Goal: Task Accomplishment & Management: Manage account settings

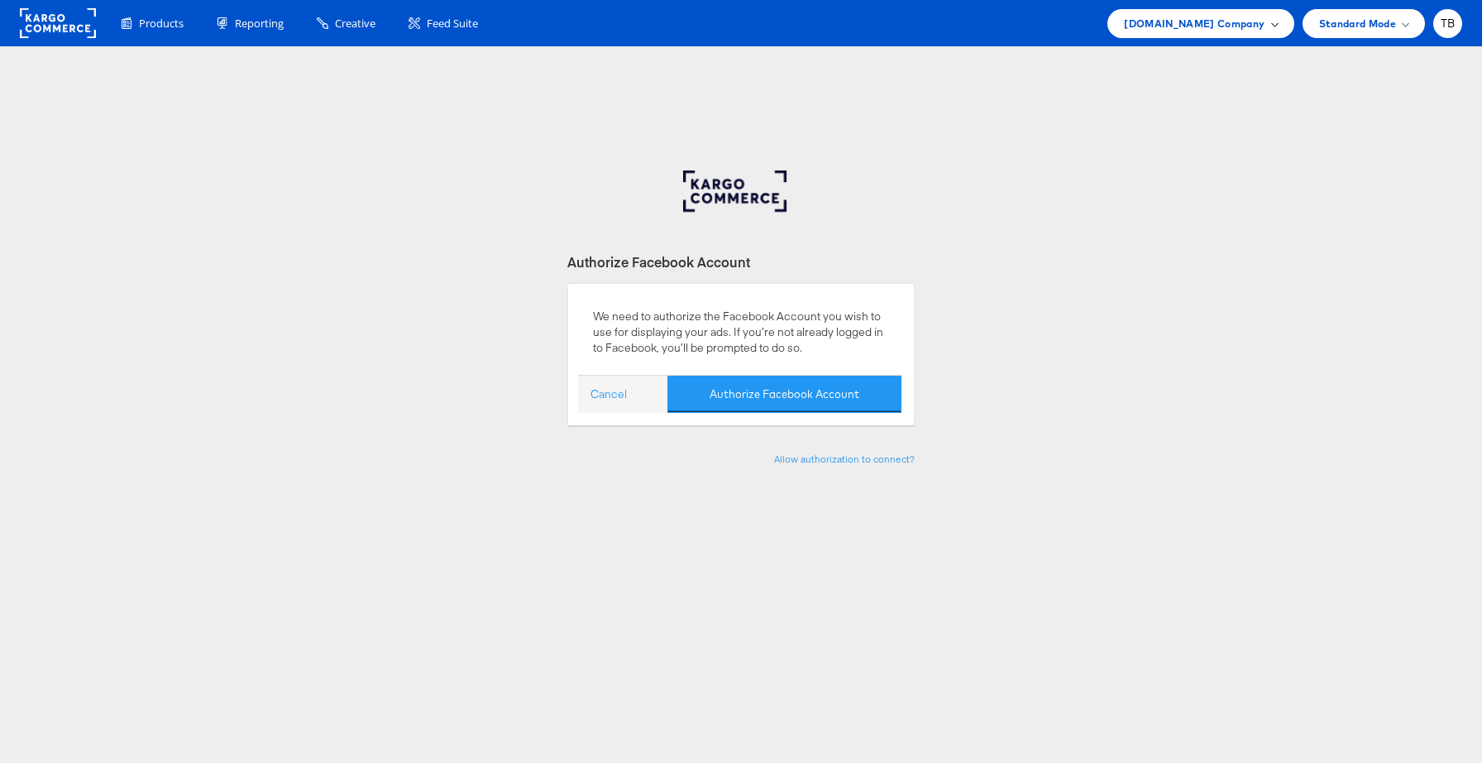
click at [1261, 26] on span "Cars.com Company" at bounding box center [1194, 23] width 141 height 17
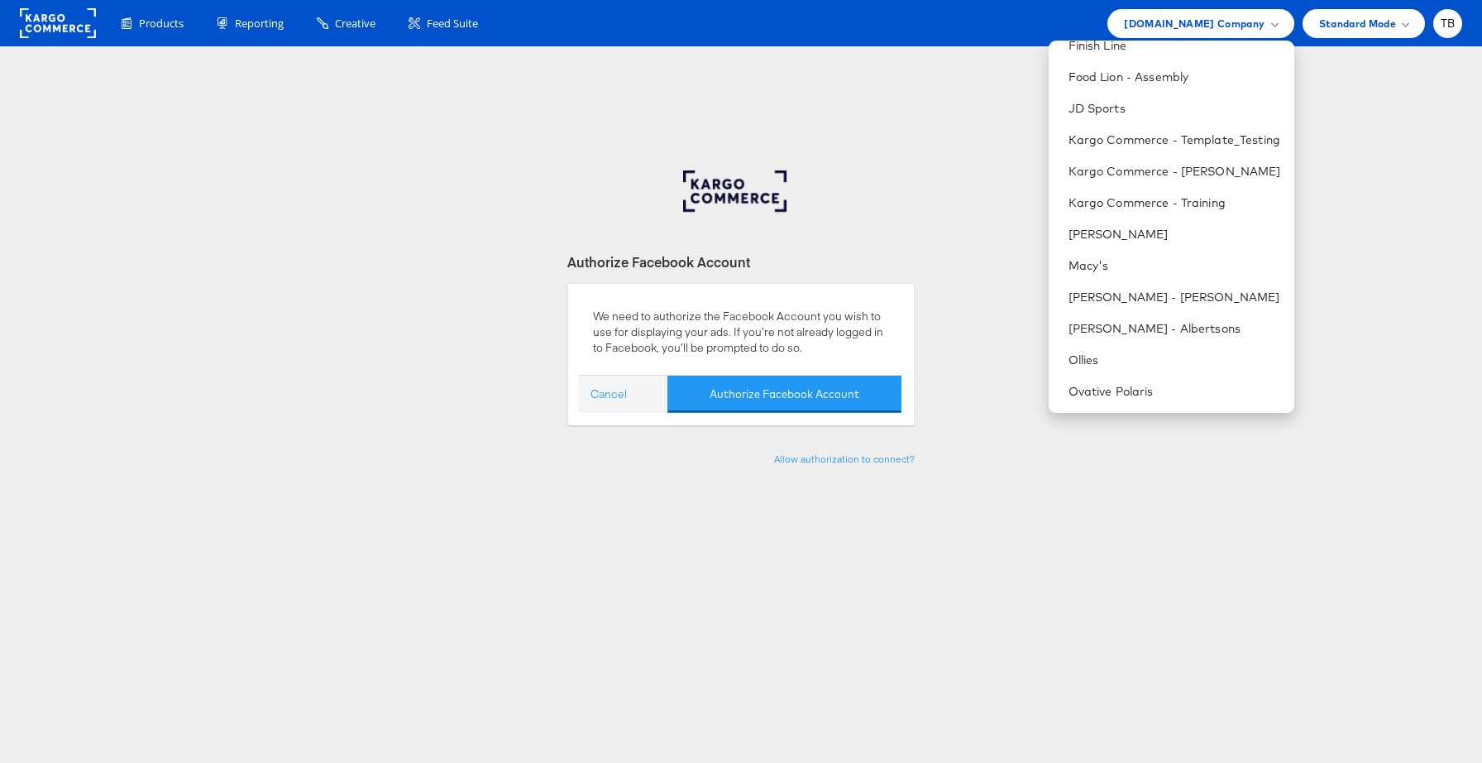
scroll to position [704, 0]
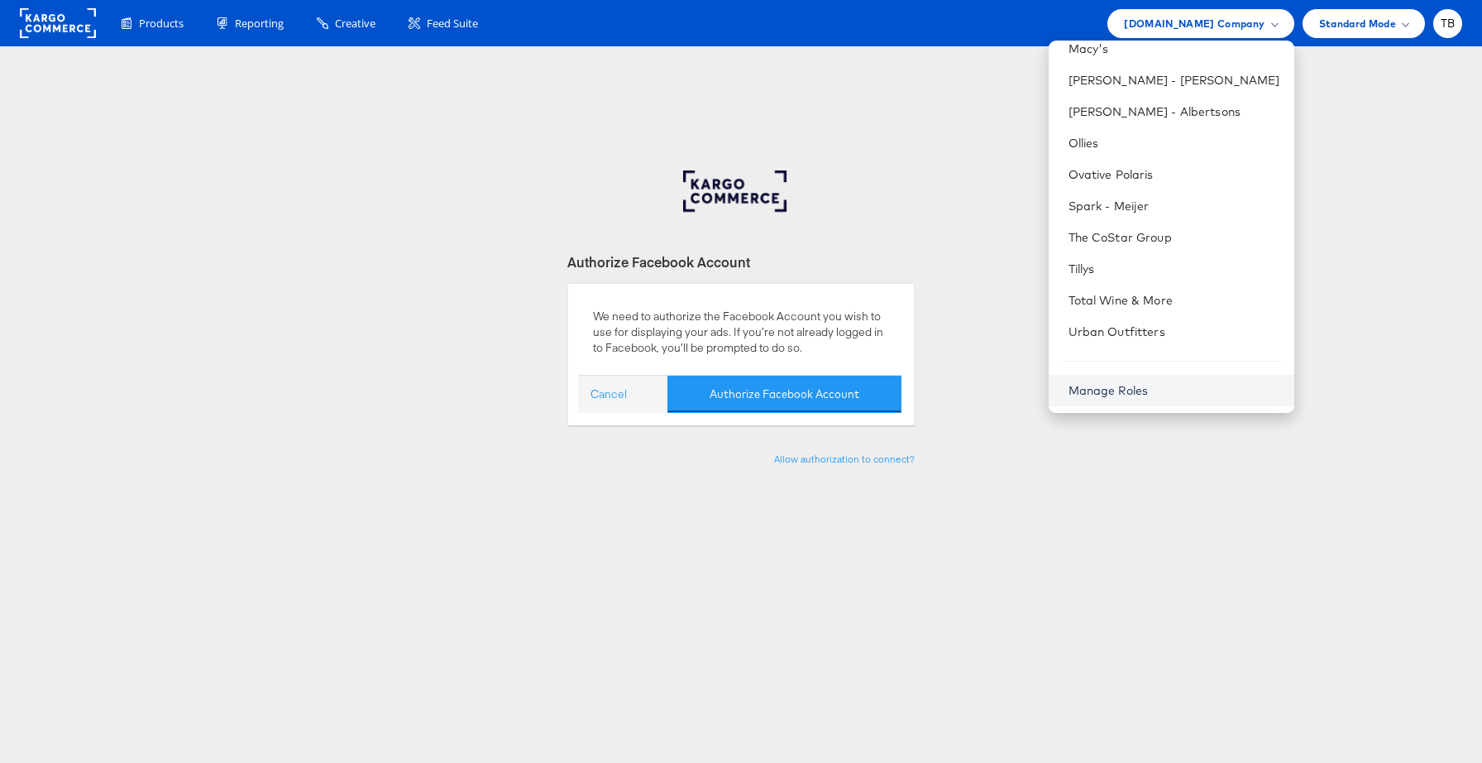
click at [1141, 393] on link "Manage Roles" at bounding box center [1109, 390] width 80 height 15
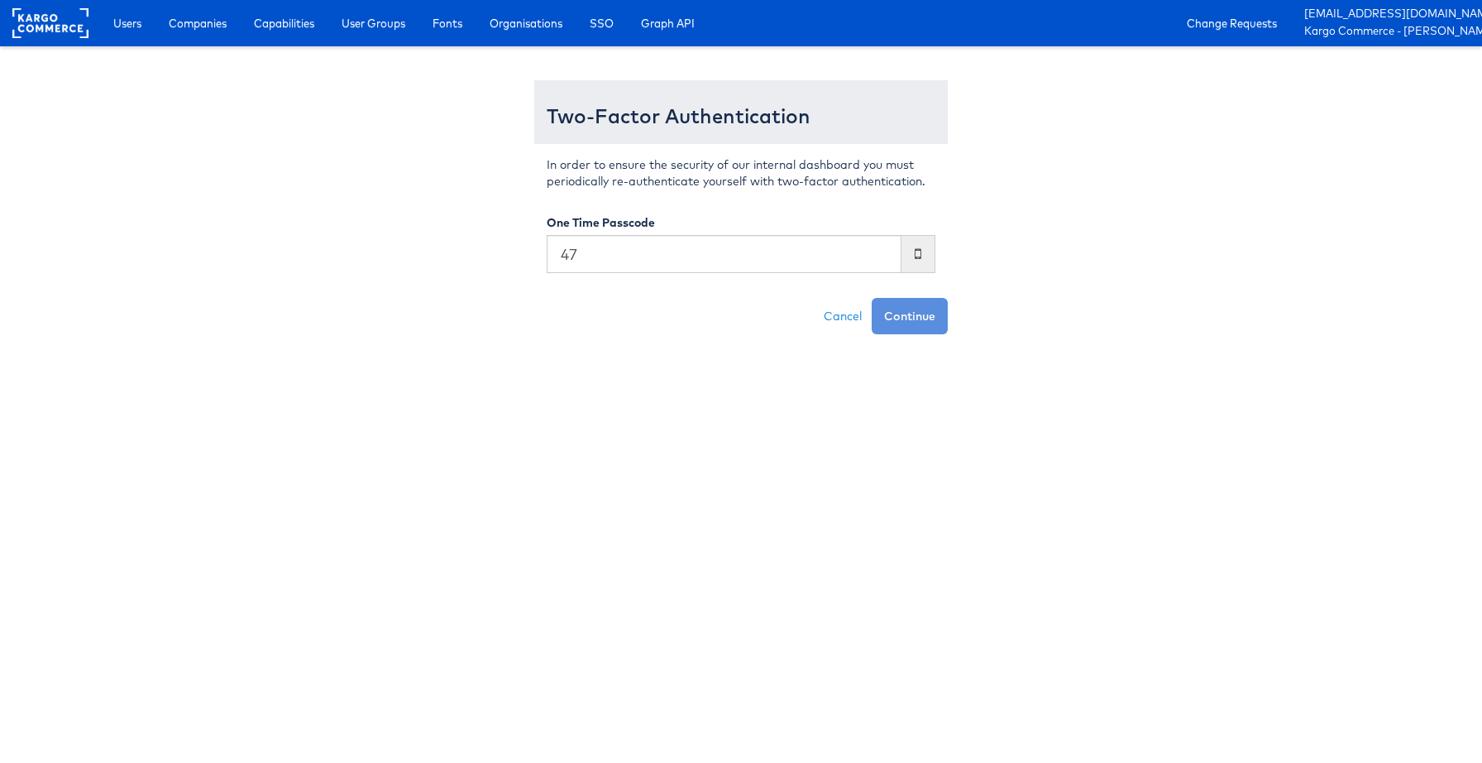
type input "4"
type input "779596"
click at [872, 298] on button "Continue" at bounding box center [910, 316] width 76 height 36
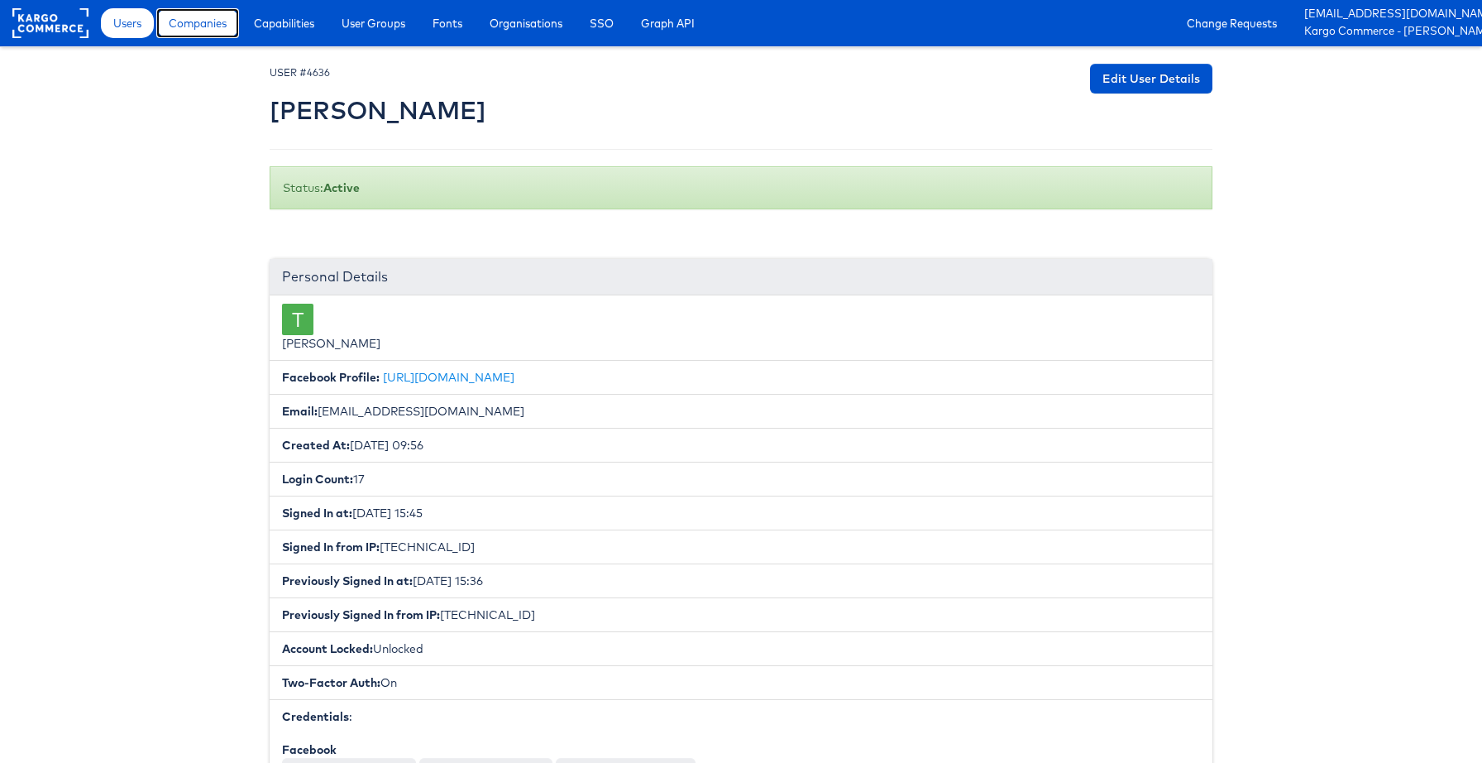
click at [208, 25] on span "Companies" at bounding box center [198, 23] width 58 height 17
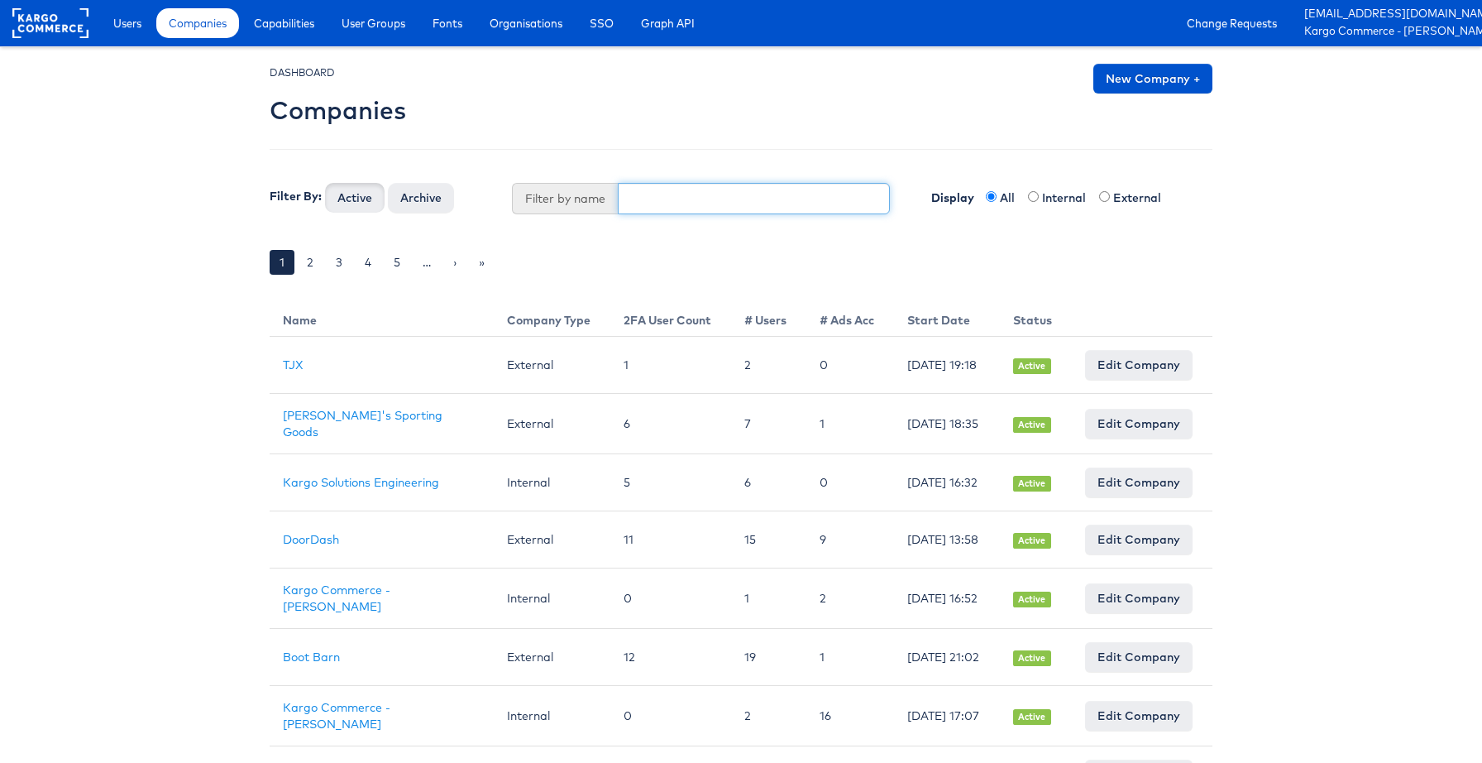
click at [720, 203] on input "text" at bounding box center [754, 198] width 273 height 31
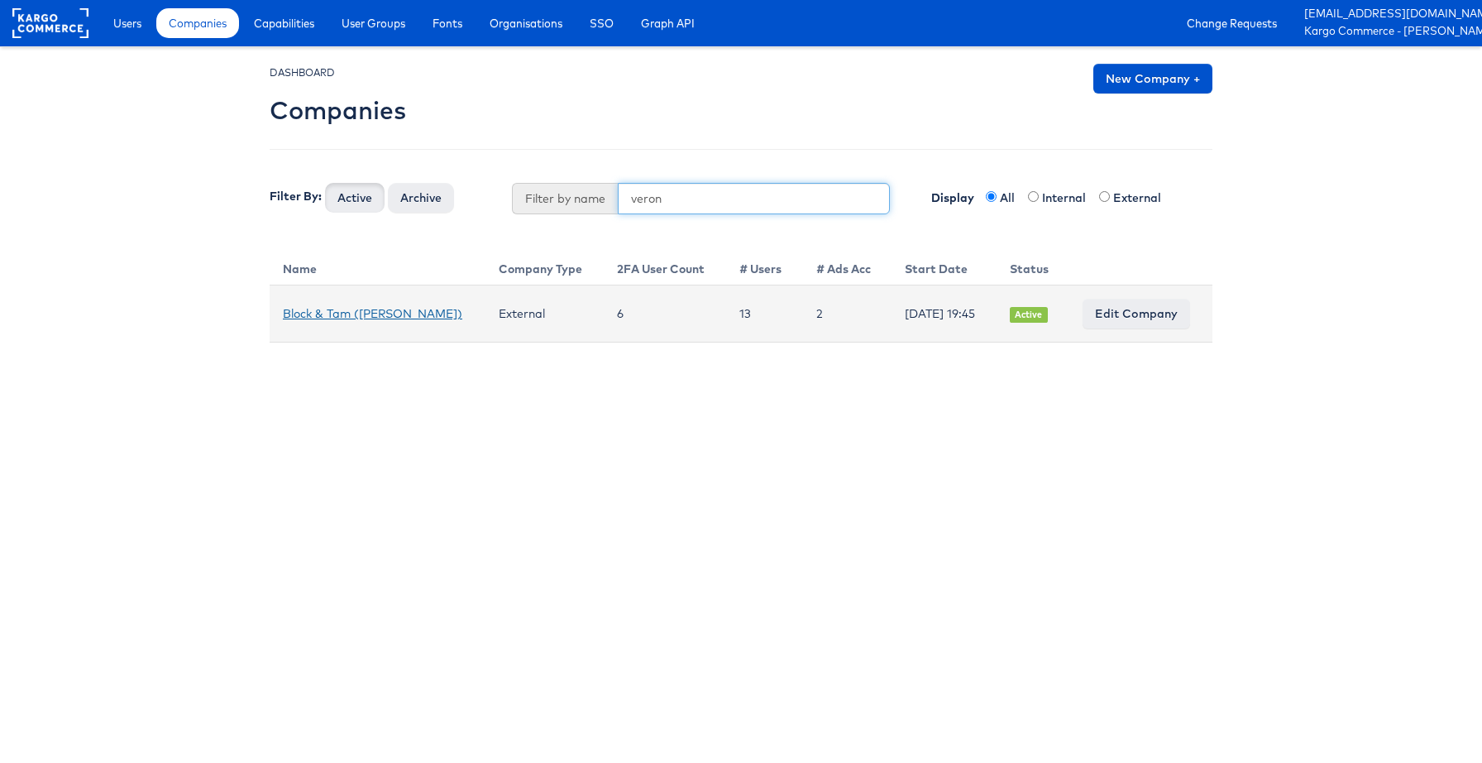
type input "veron"
click at [366, 309] on link "Block & Tam (Veronica Beard)" at bounding box center [372, 313] width 179 height 15
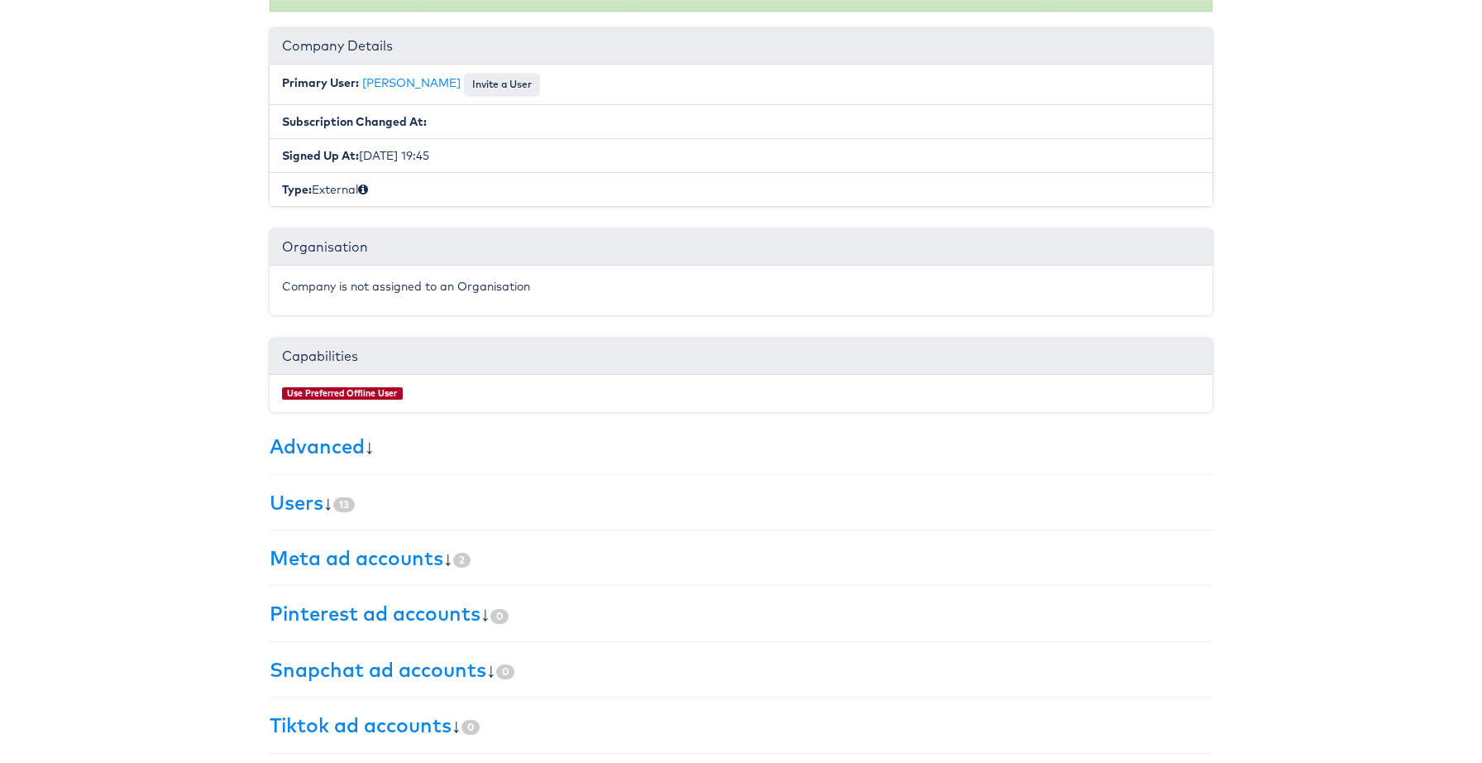
scroll to position [204, 0]
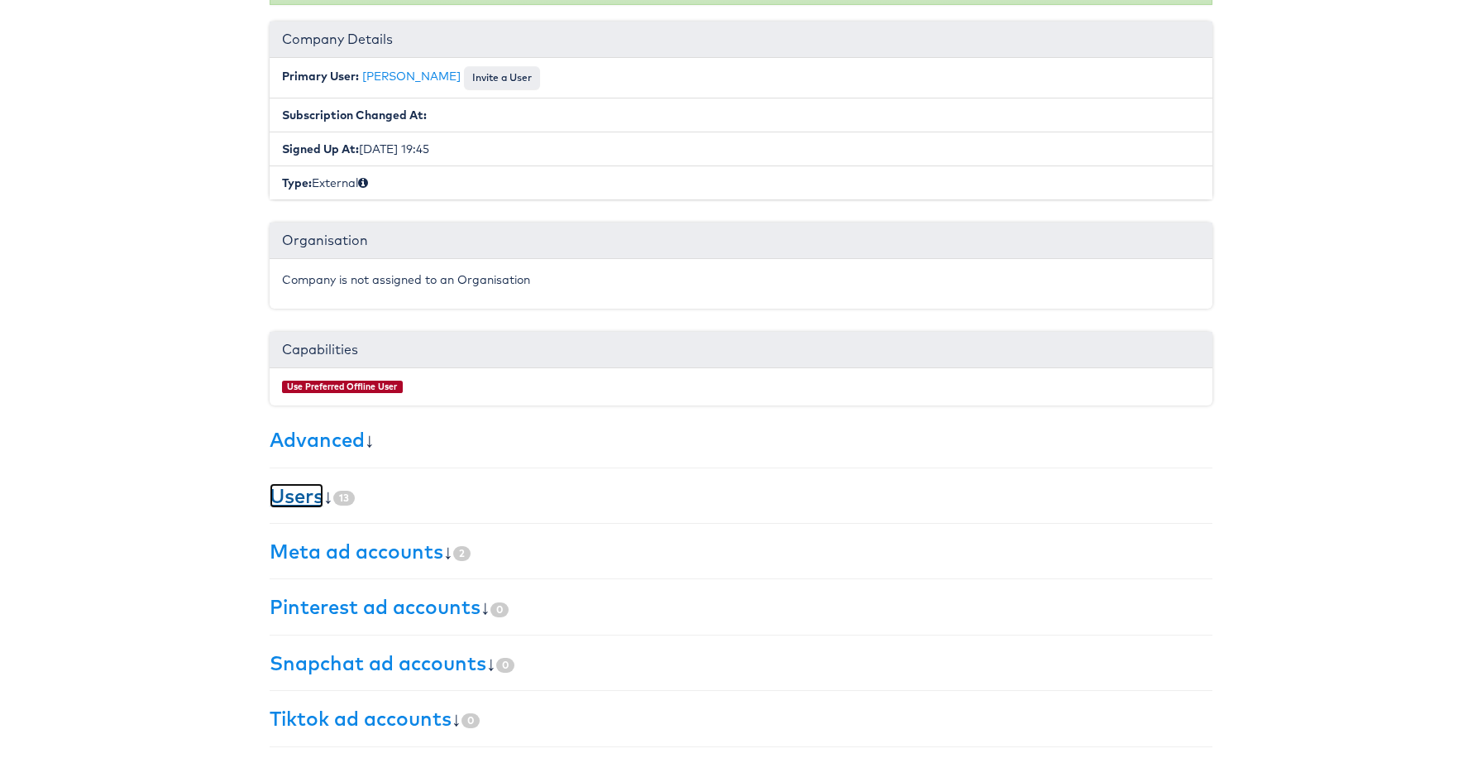
click at [313, 495] on link "Users" at bounding box center [297, 495] width 54 height 25
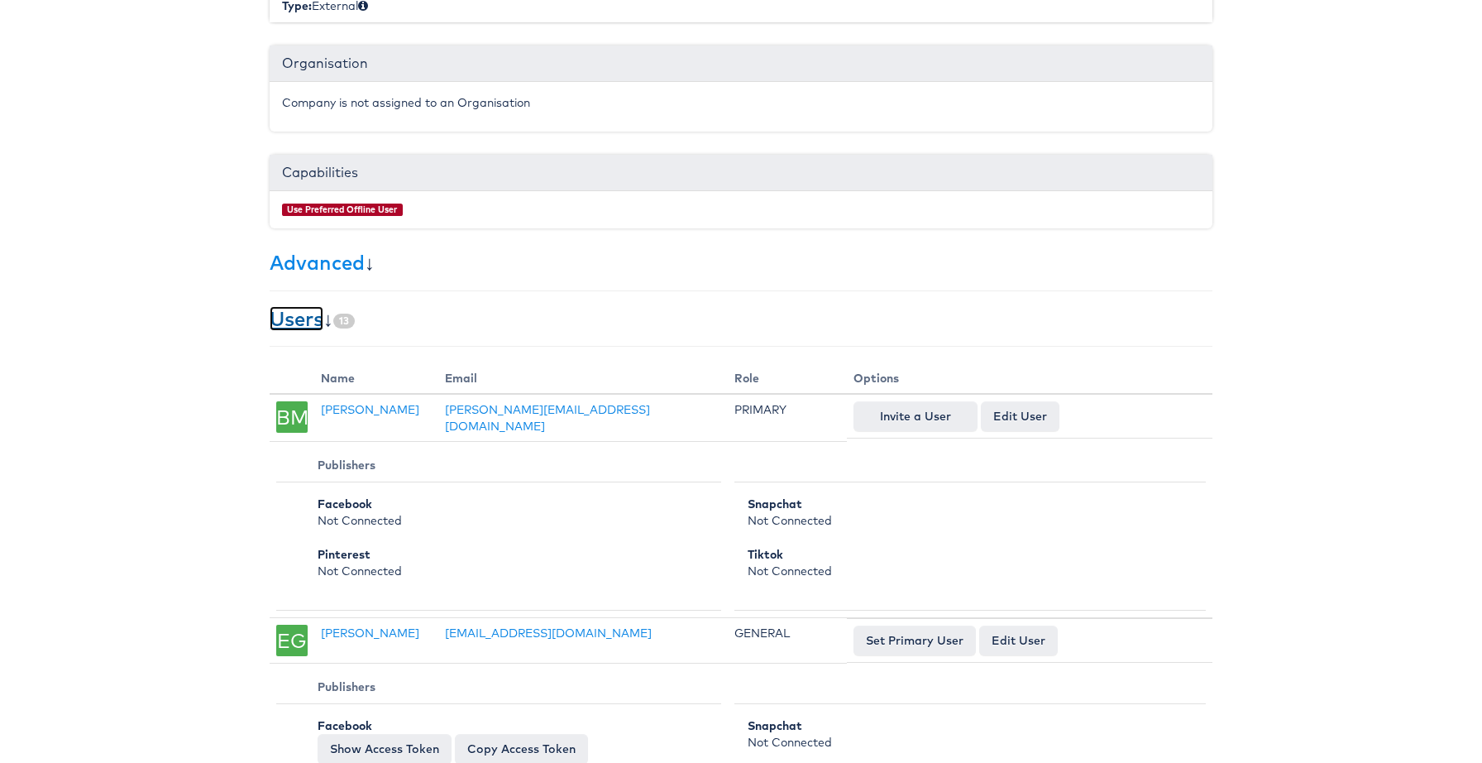
scroll to position [0, 0]
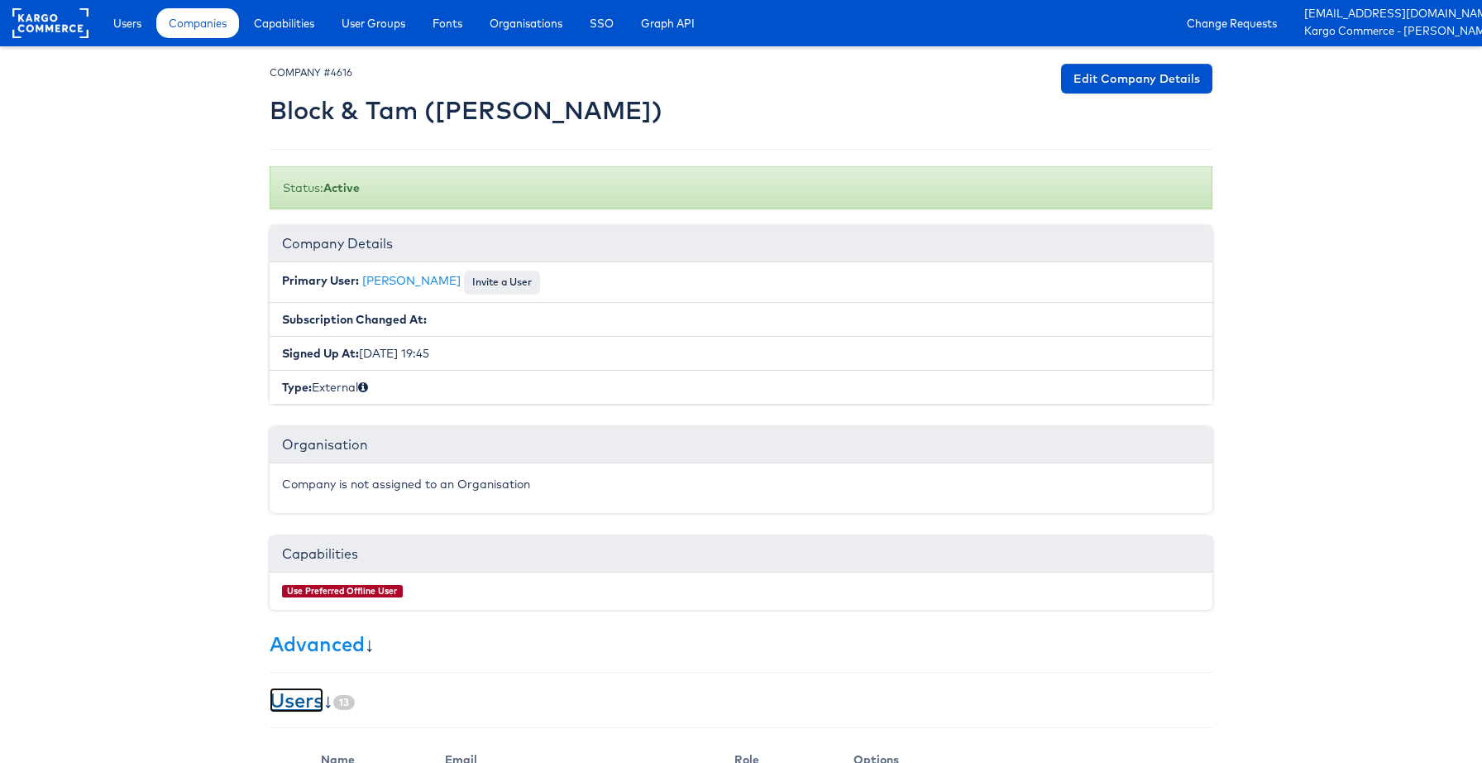
click at [315, 698] on link "Users" at bounding box center [297, 699] width 54 height 25
click at [1124, 83] on link "Edit Company Details" at bounding box center [1136, 79] width 151 height 30
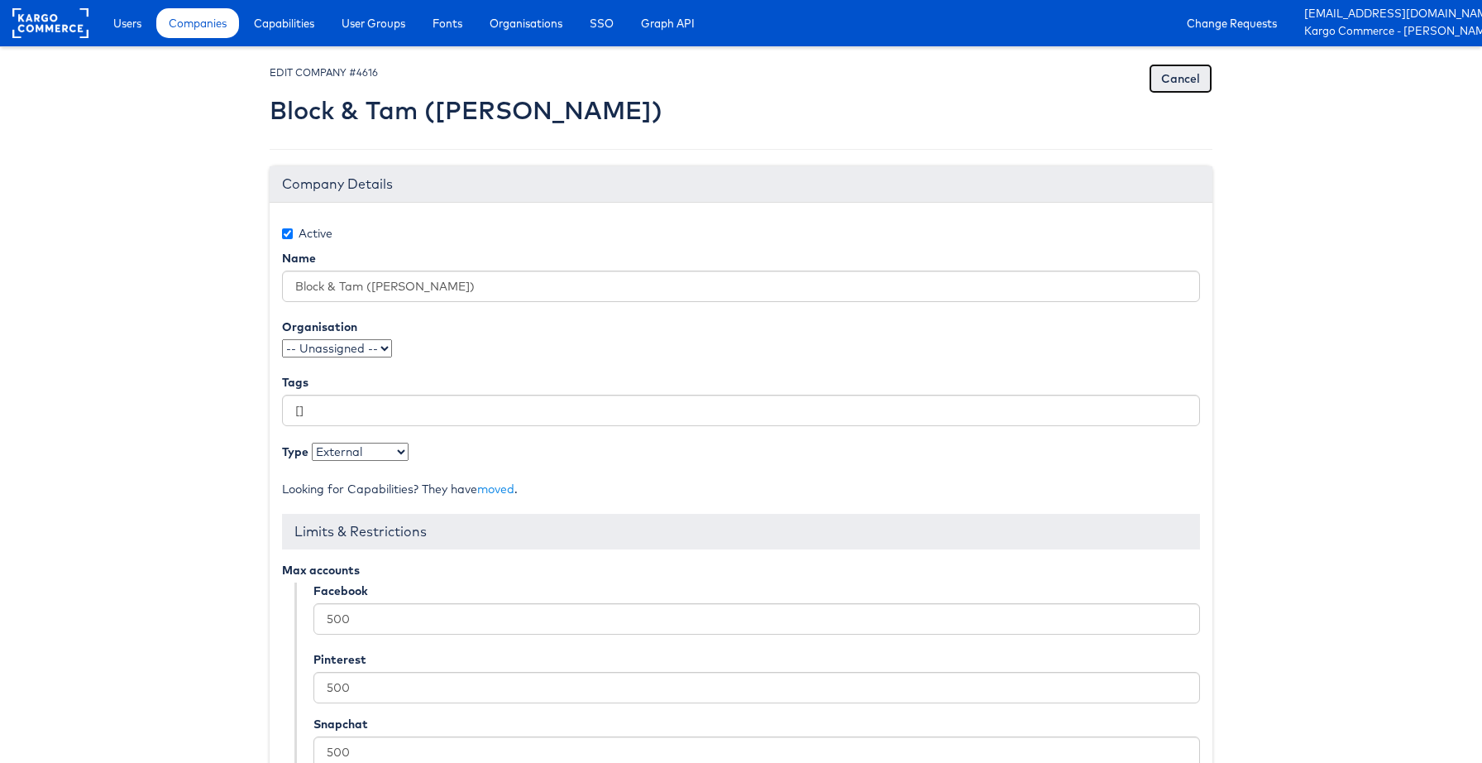
click at [1164, 79] on link "Cancel" at bounding box center [1181, 79] width 64 height 30
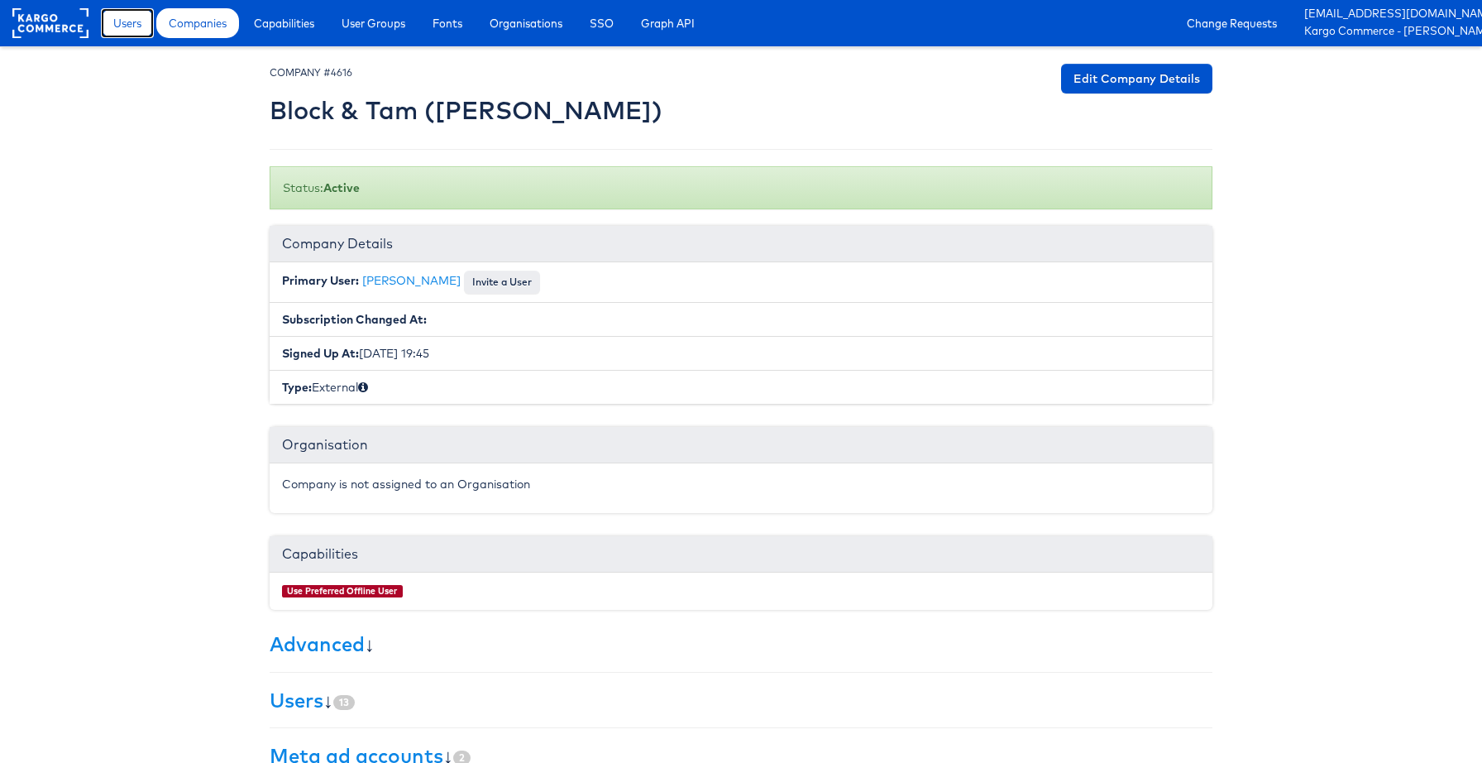
click at [140, 28] on span "Users" at bounding box center [127, 23] width 28 height 17
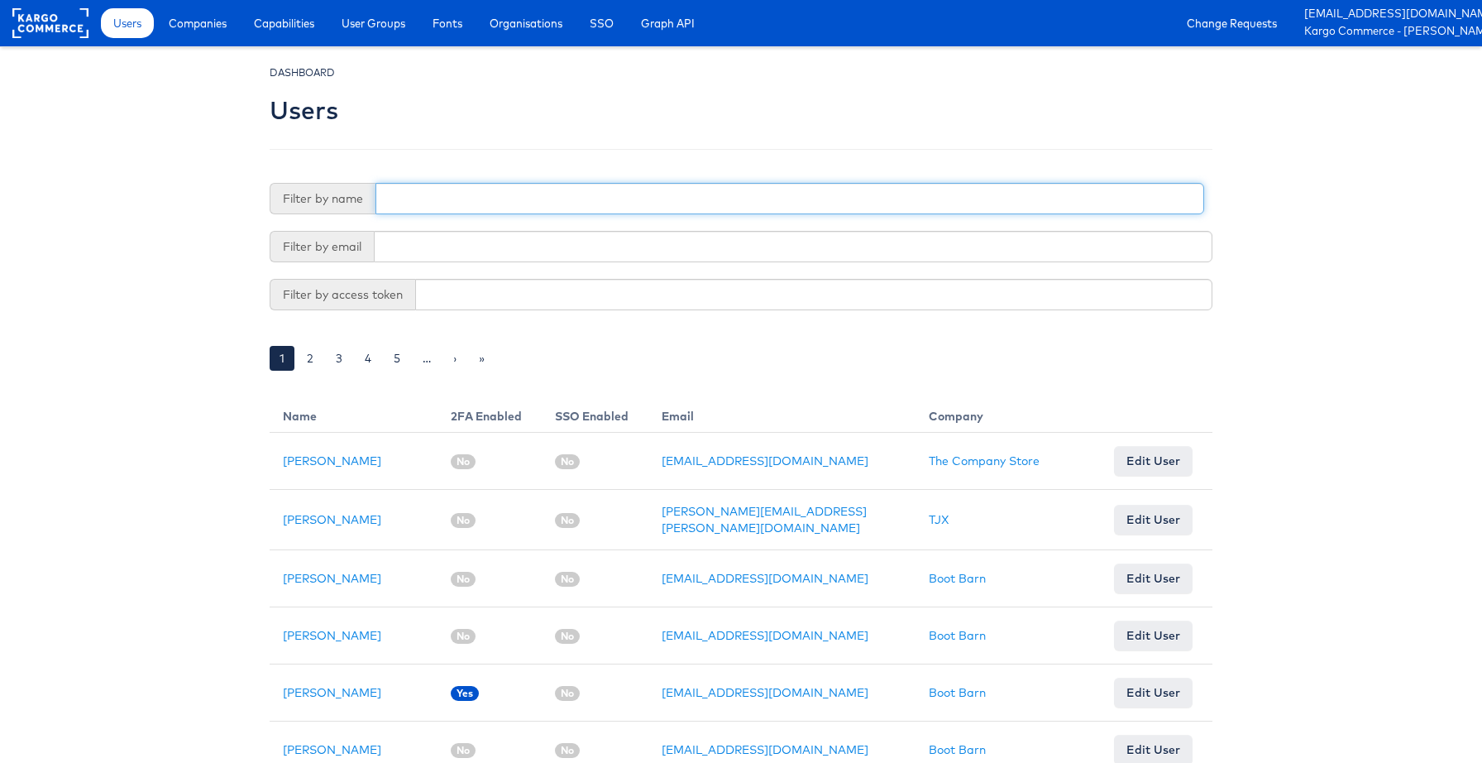
click at [509, 201] on input "text" at bounding box center [790, 198] width 829 height 31
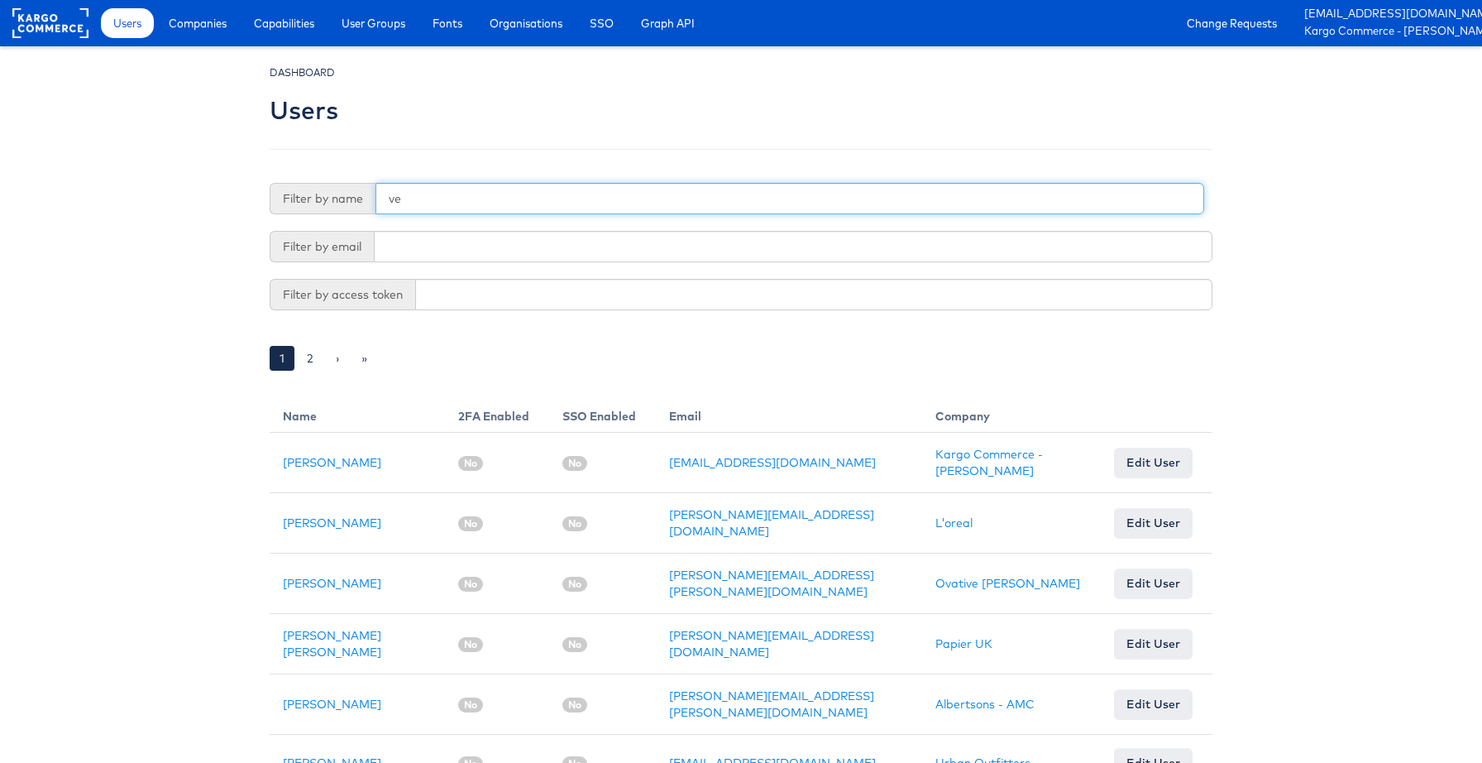
type input "v"
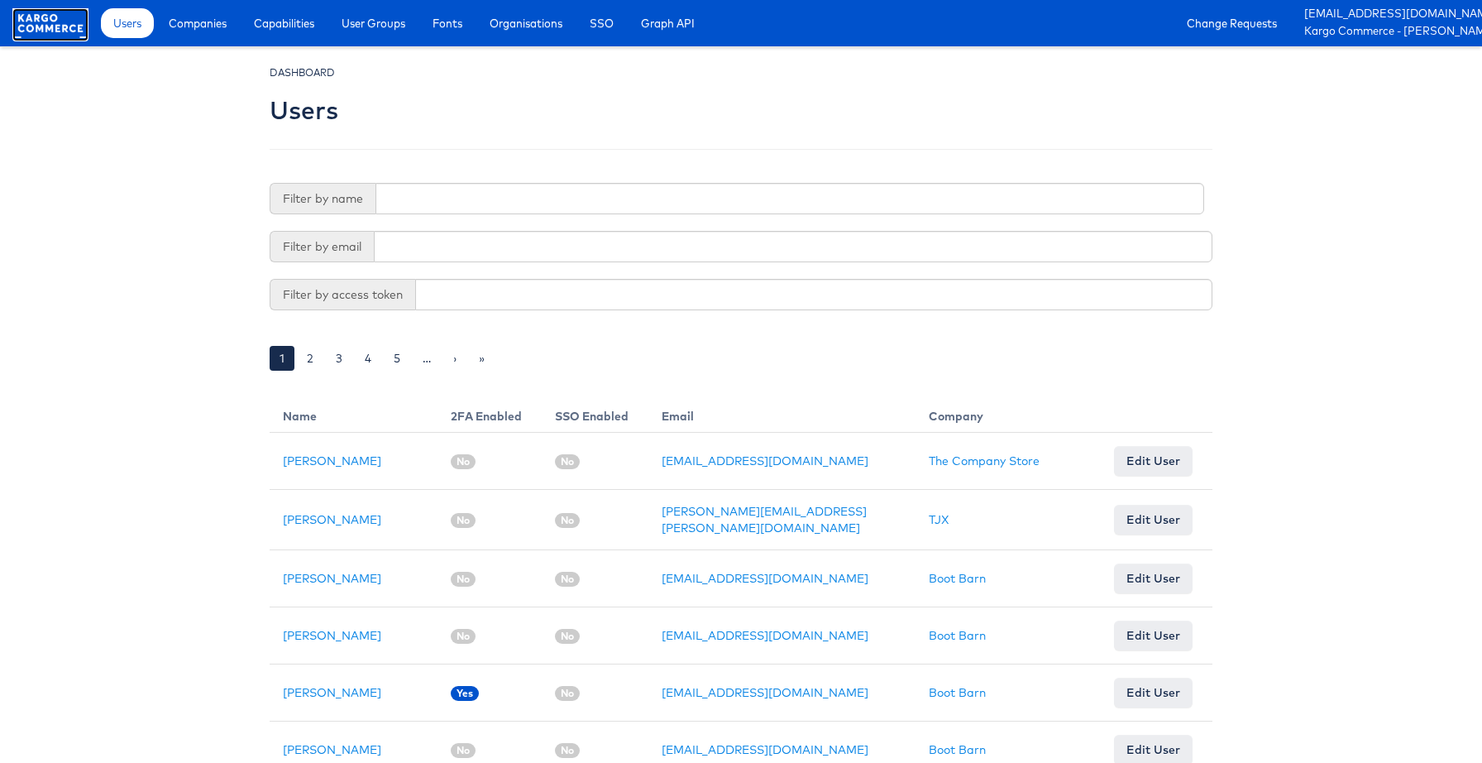
click at [63, 13] on rect at bounding box center [50, 23] width 76 height 30
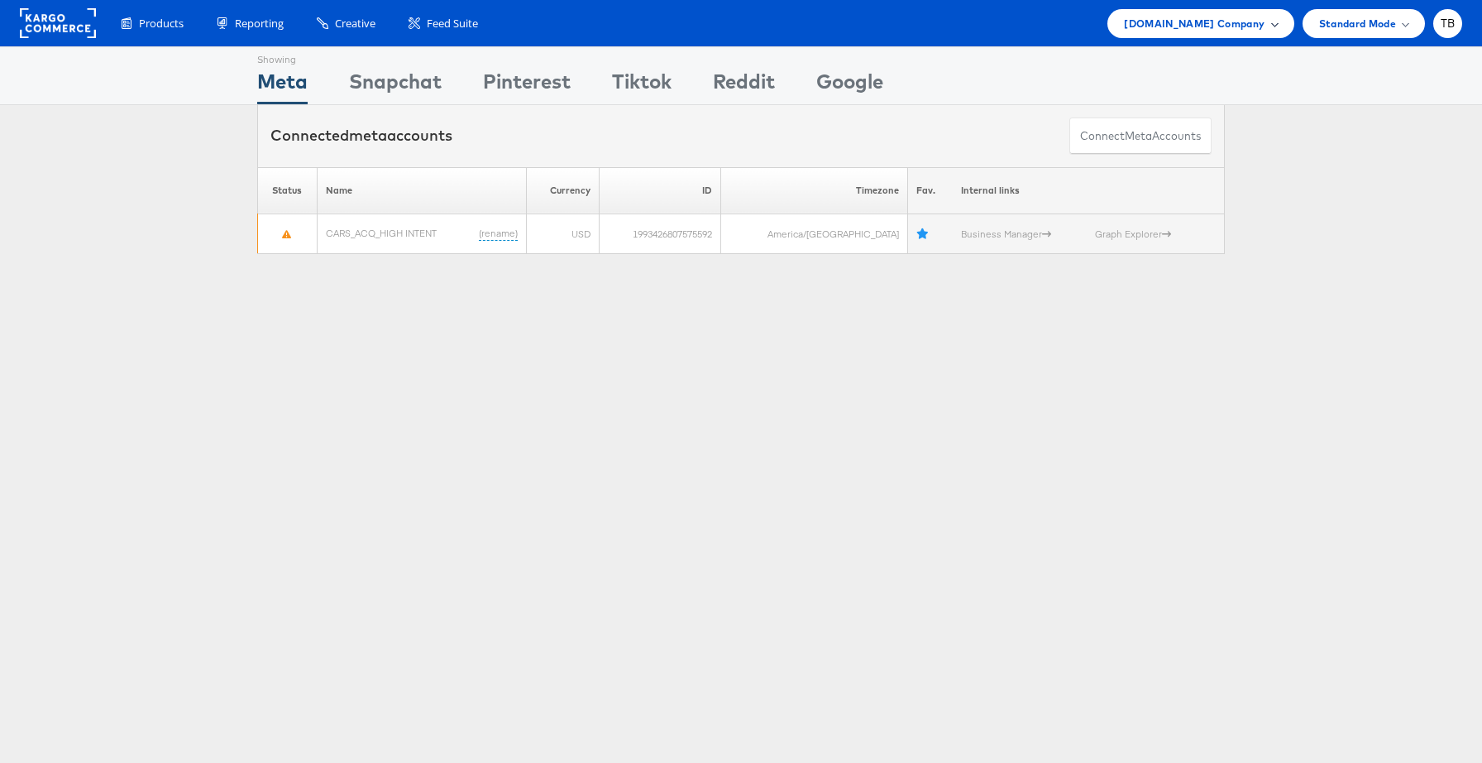
click at [1264, 25] on div "[DOMAIN_NAME] Company" at bounding box center [1200, 23] width 153 height 17
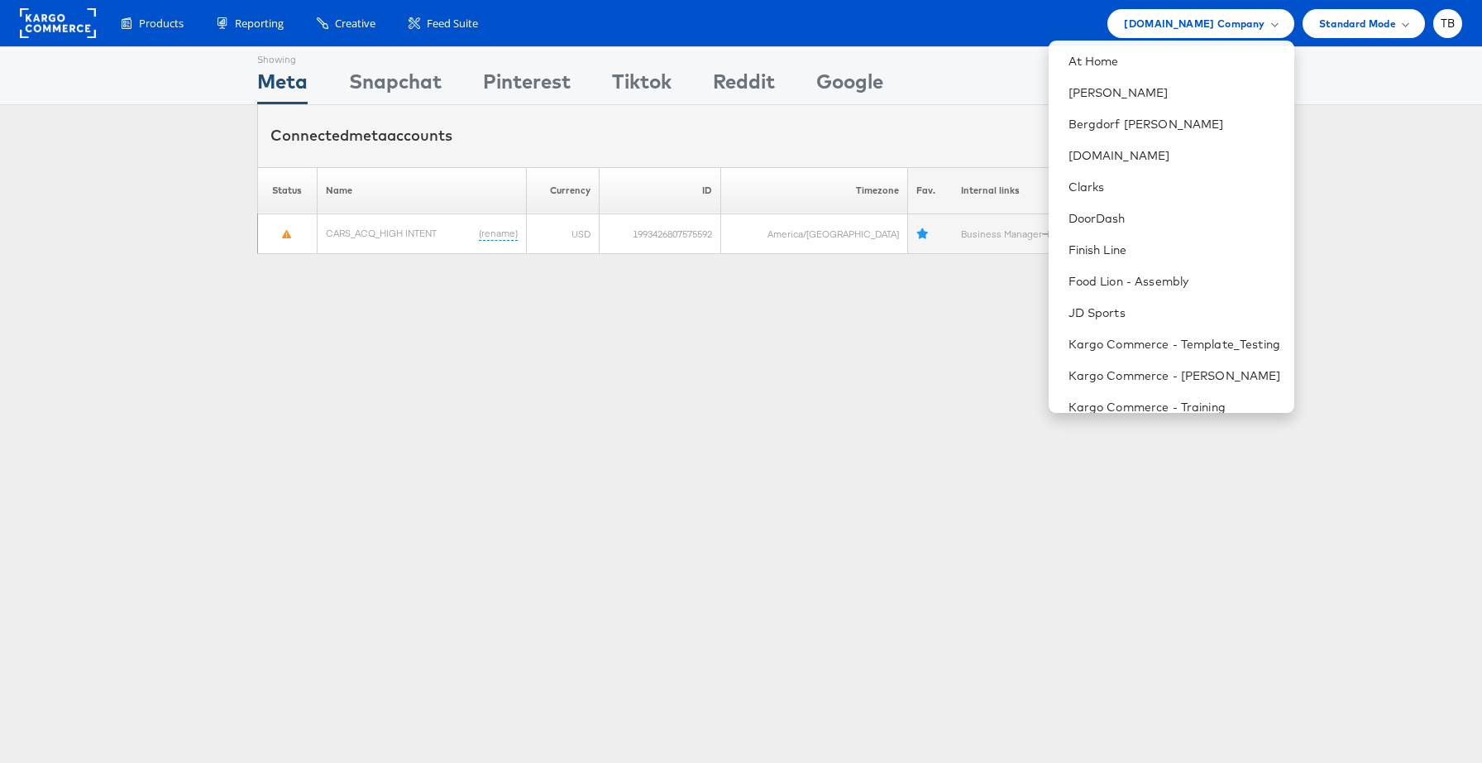
scroll to position [704, 0]
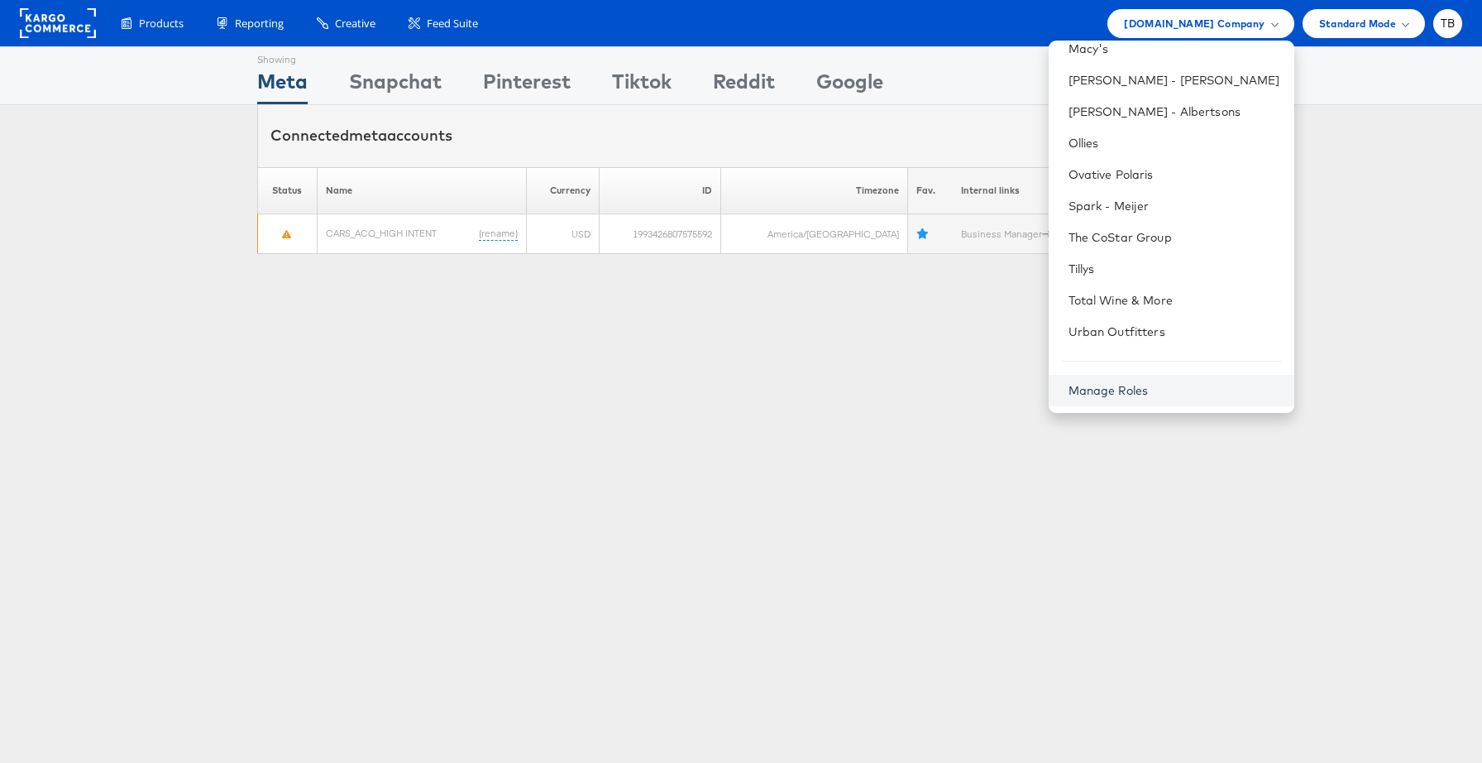
click at [1142, 390] on link "Manage Roles" at bounding box center [1109, 390] width 80 height 15
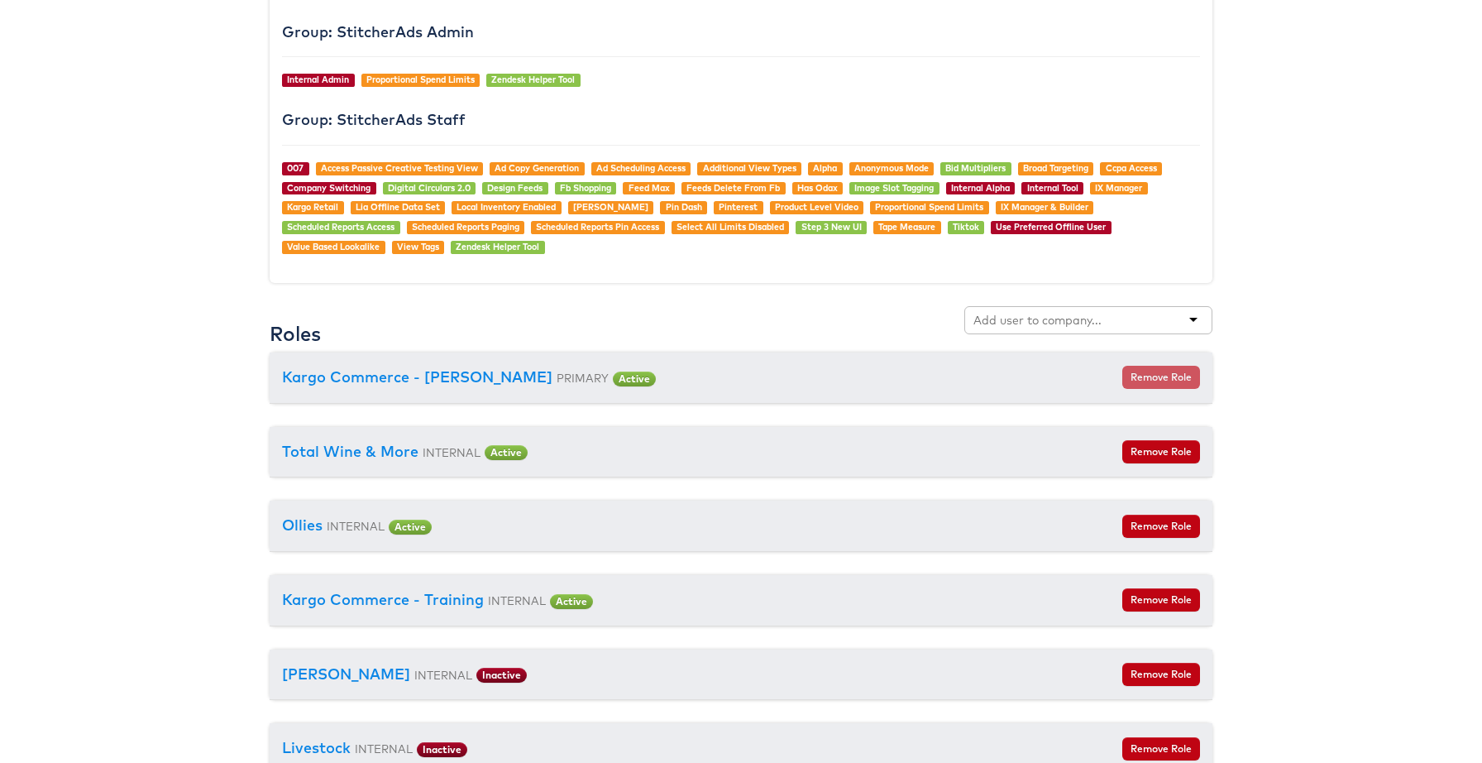
scroll to position [1687, 0]
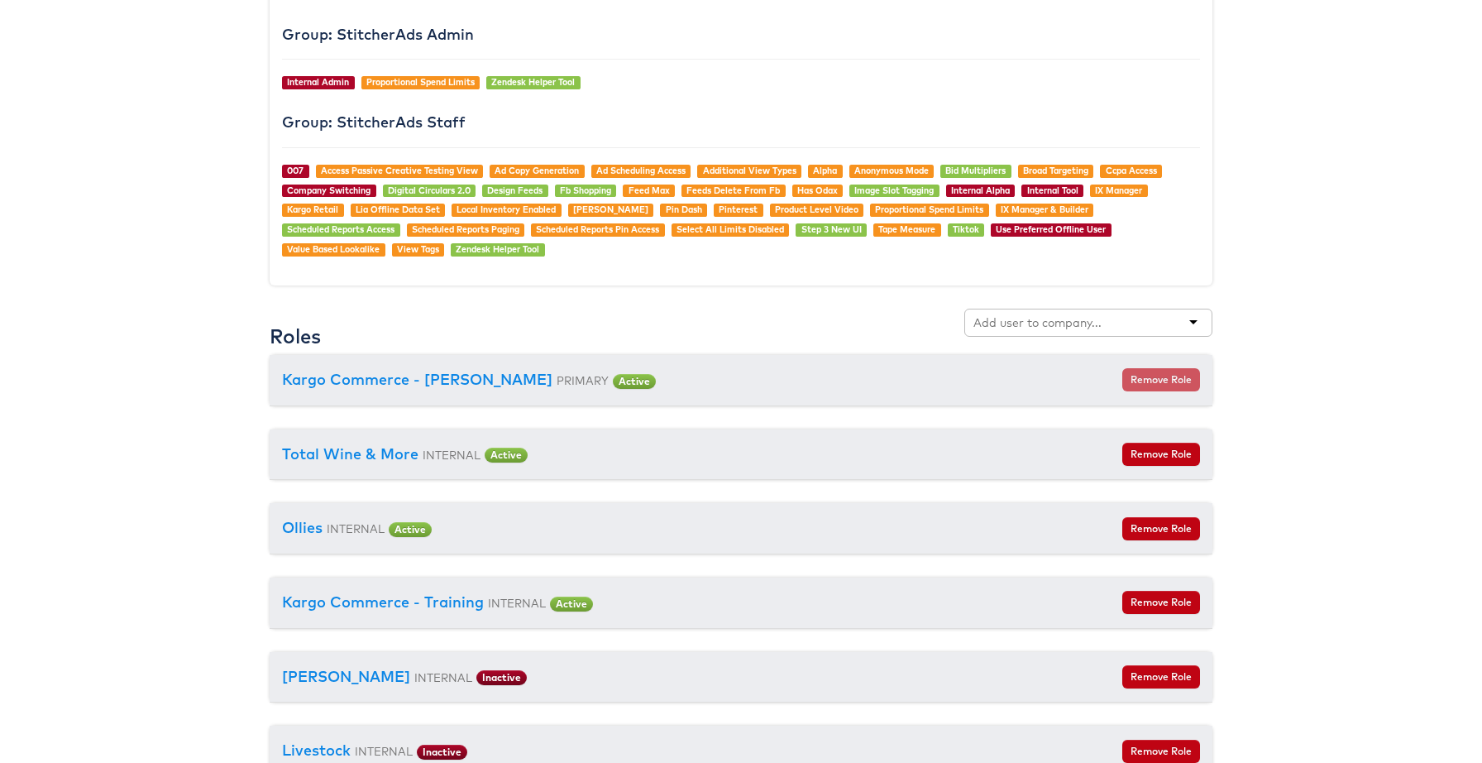
click at [1000, 324] on input "text" at bounding box center [1039, 322] width 131 height 17
type input "ver"
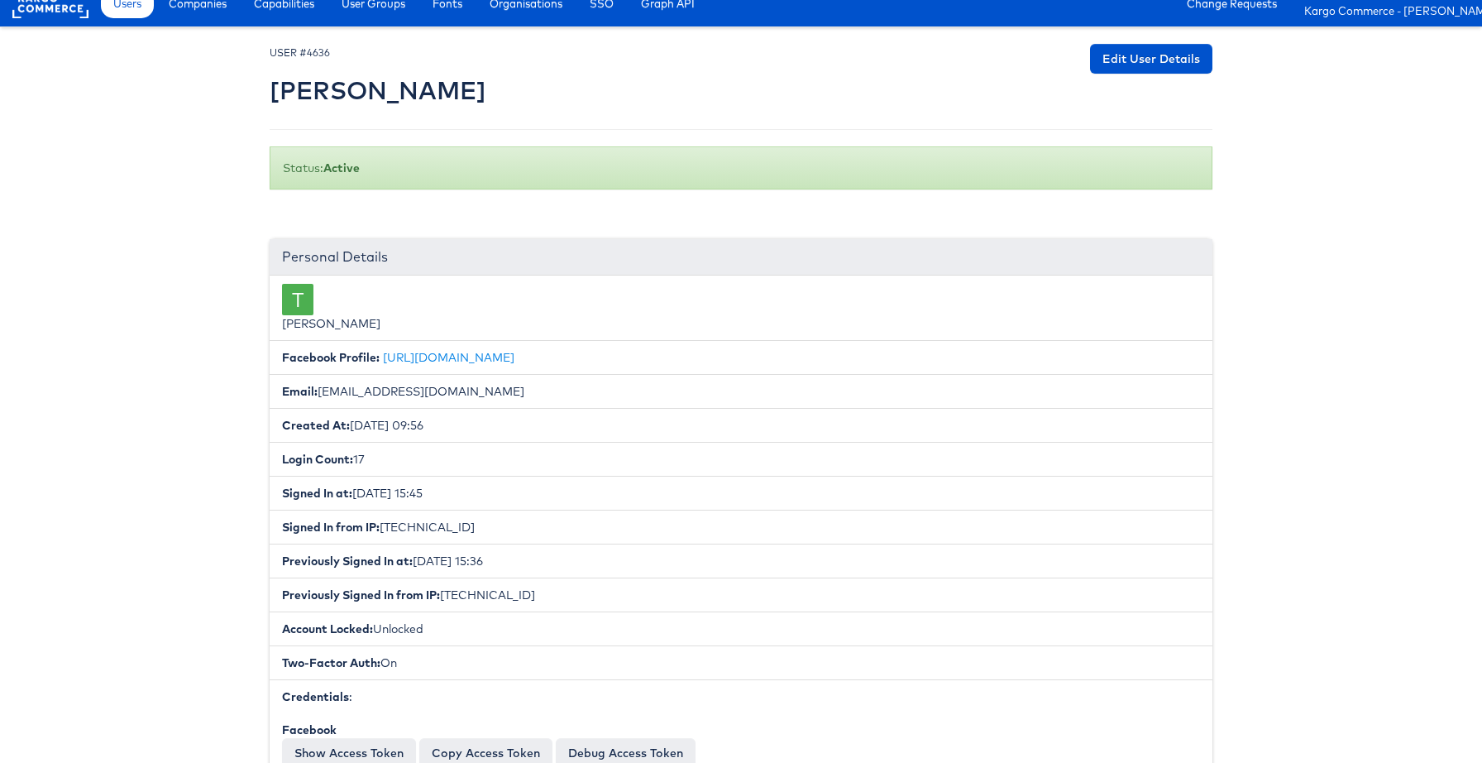
scroll to position [0, 0]
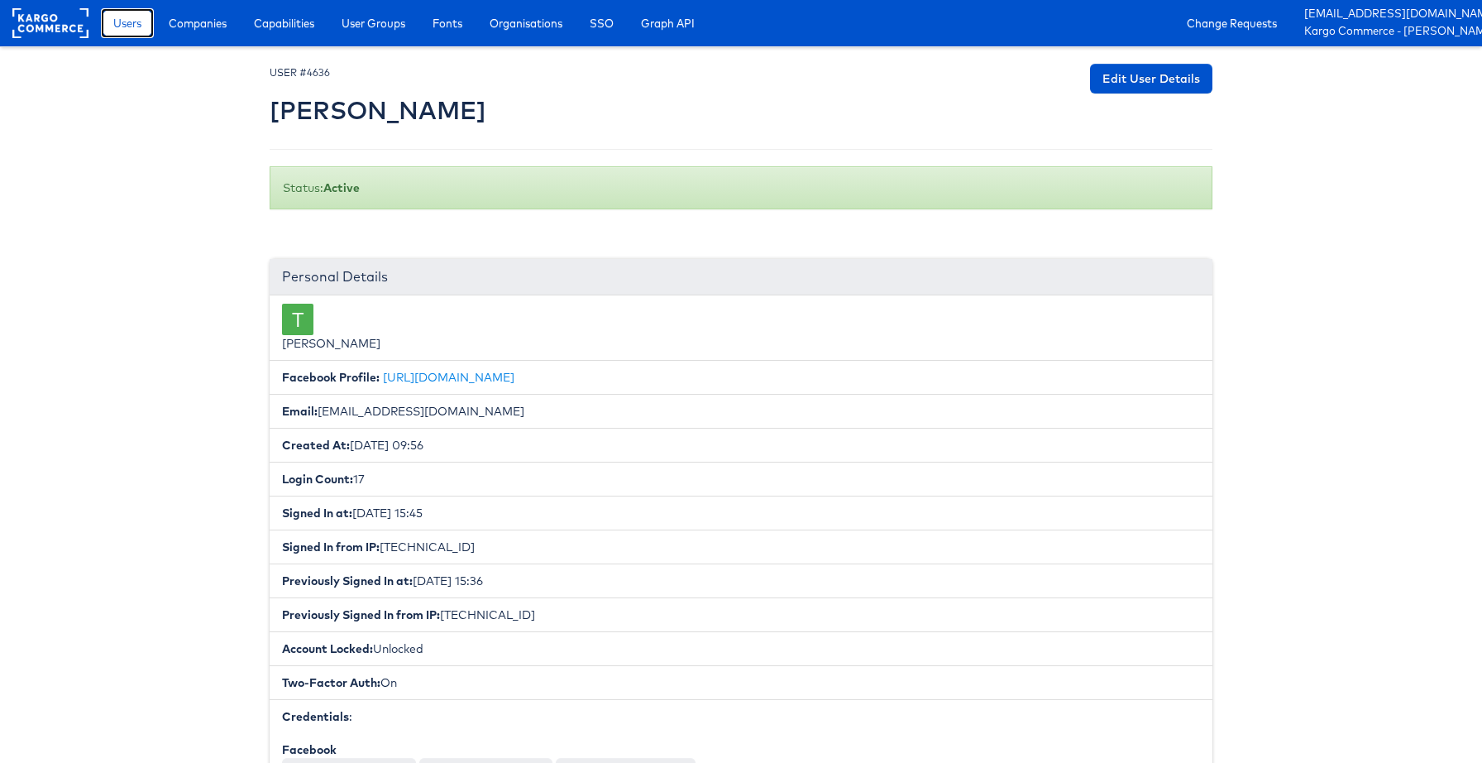
click at [128, 26] on span "Users" at bounding box center [127, 23] width 28 height 17
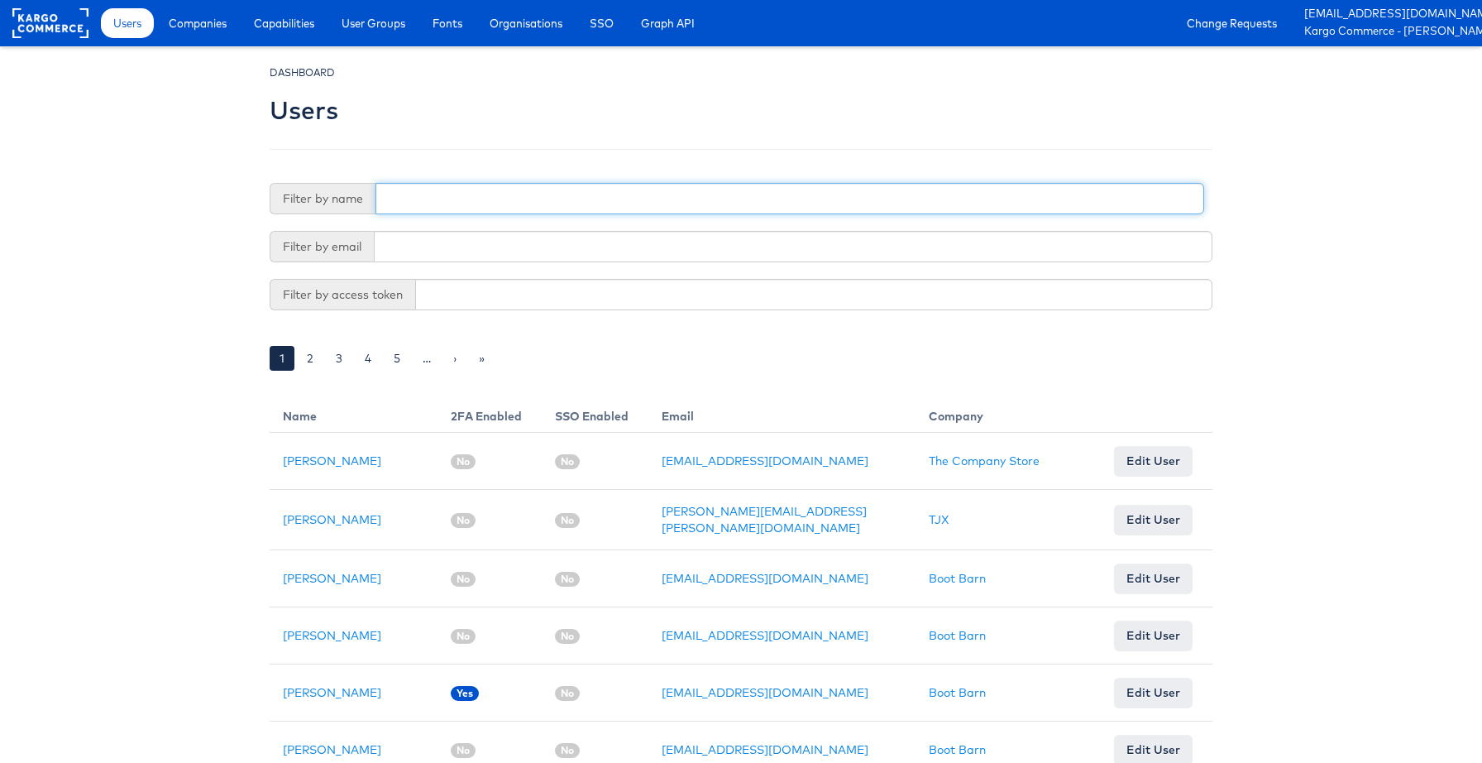
click at [450, 194] on input "text" at bounding box center [790, 198] width 829 height 31
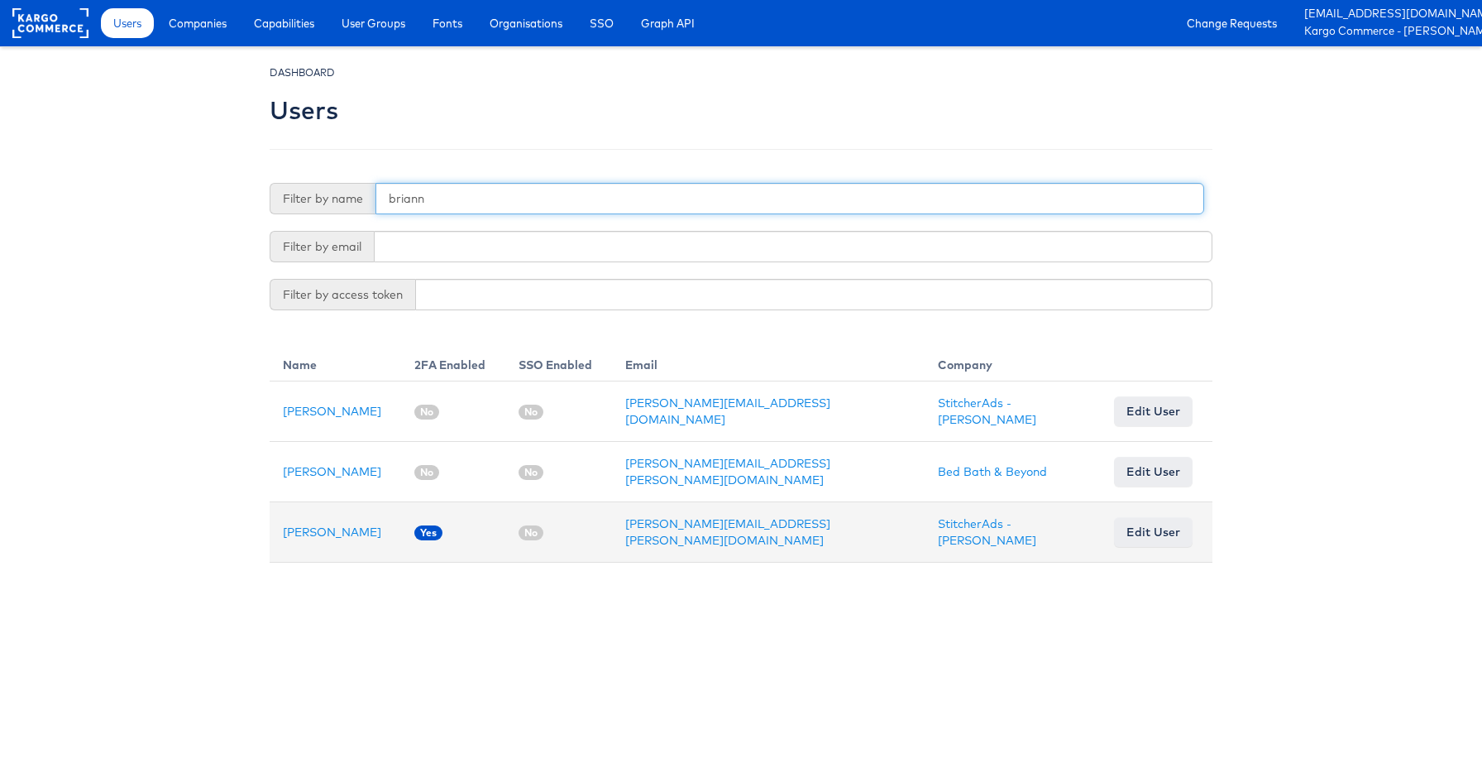
type input "briann"
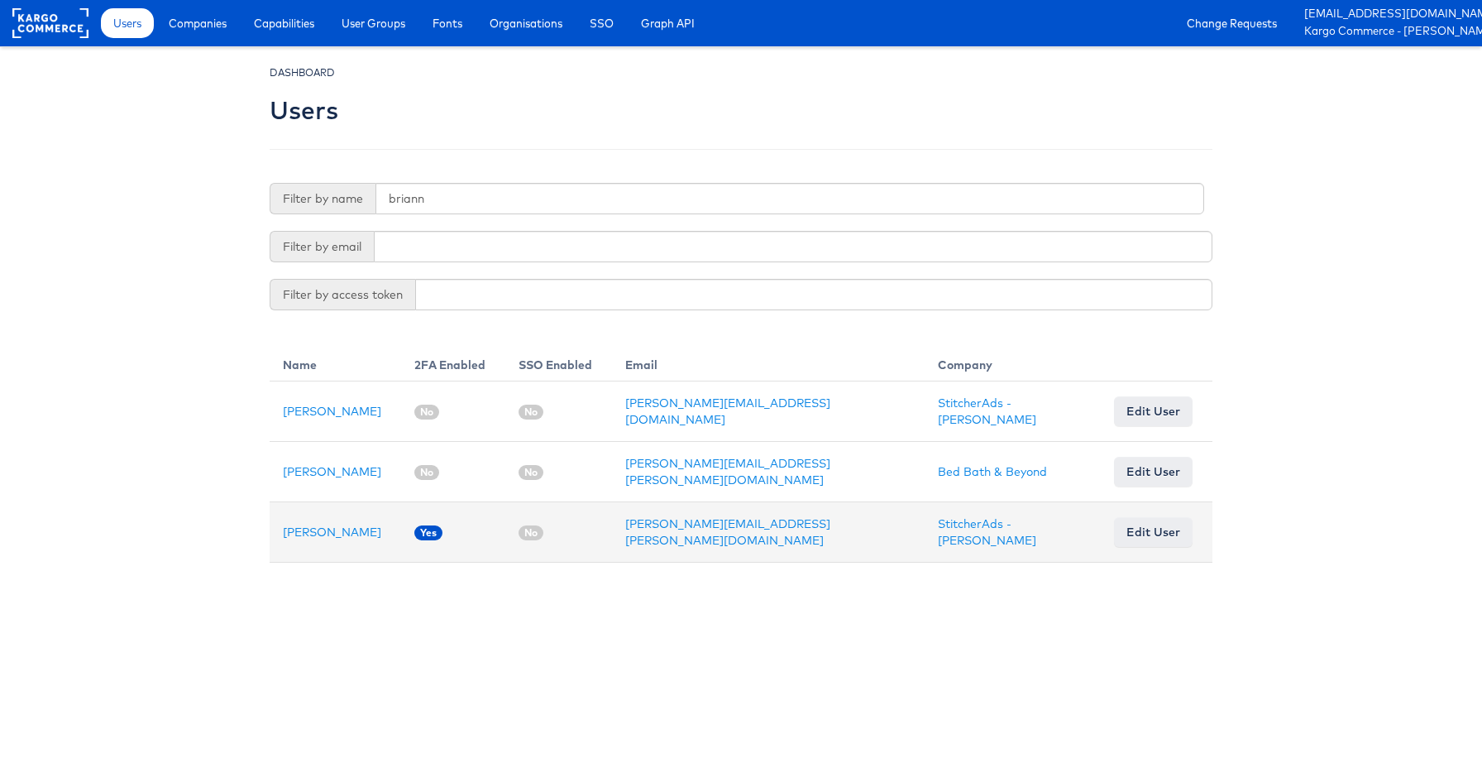
click at [333, 530] on td "Brianna Rojas" at bounding box center [336, 532] width 132 height 60
click at [330, 527] on link "Brianna Rojas" at bounding box center [332, 531] width 98 height 15
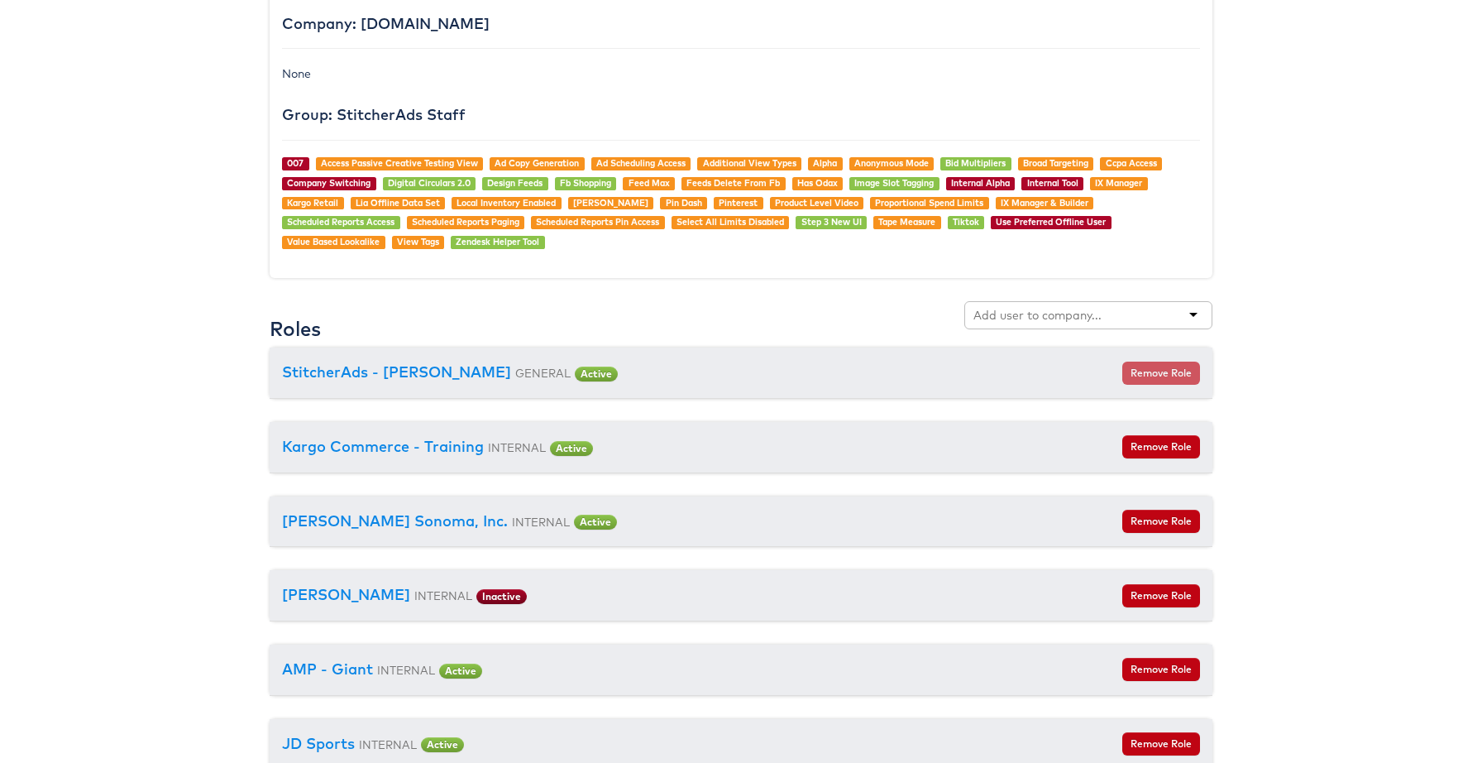
scroll to position [1519, 0]
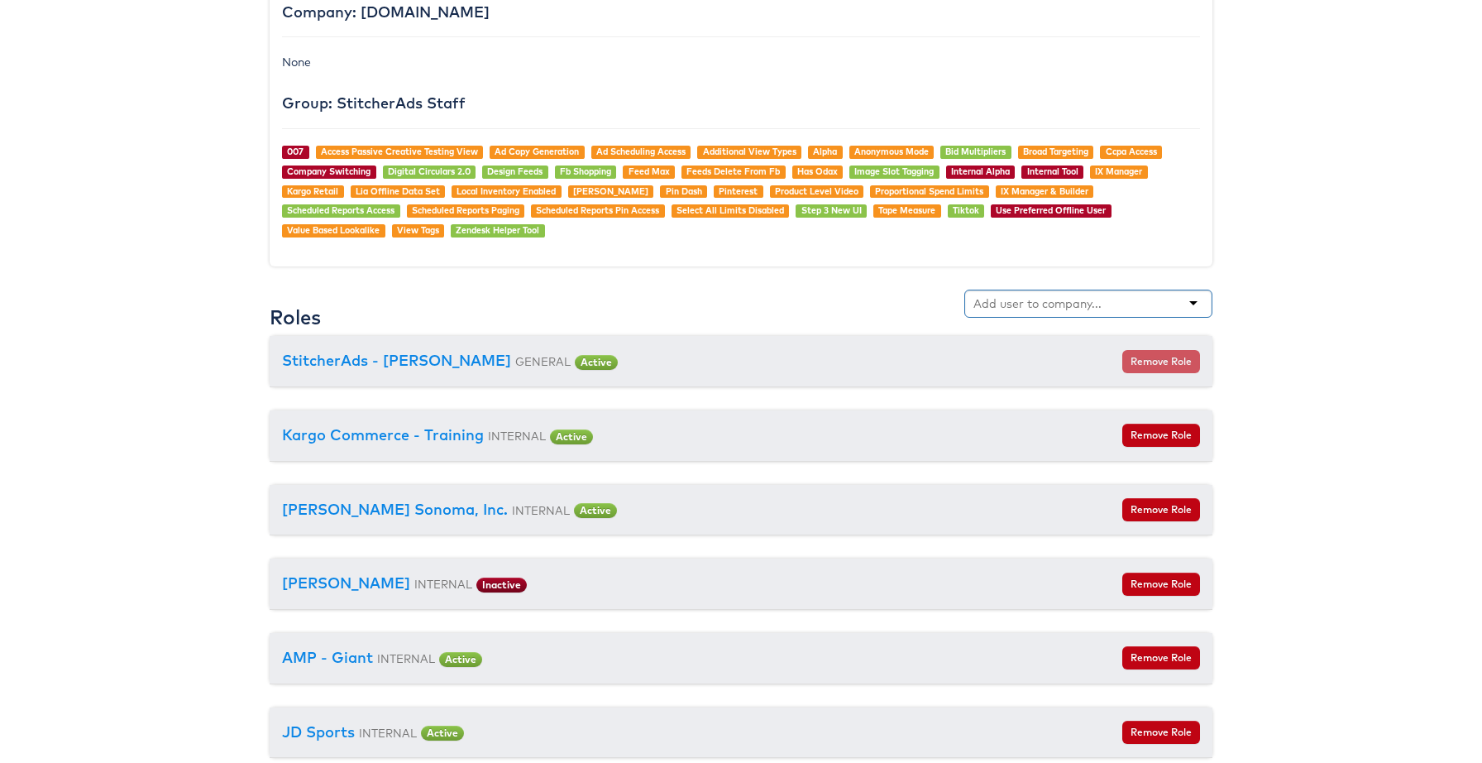
click at [1017, 296] on input "text" at bounding box center [1039, 303] width 131 height 17
type input "ver"
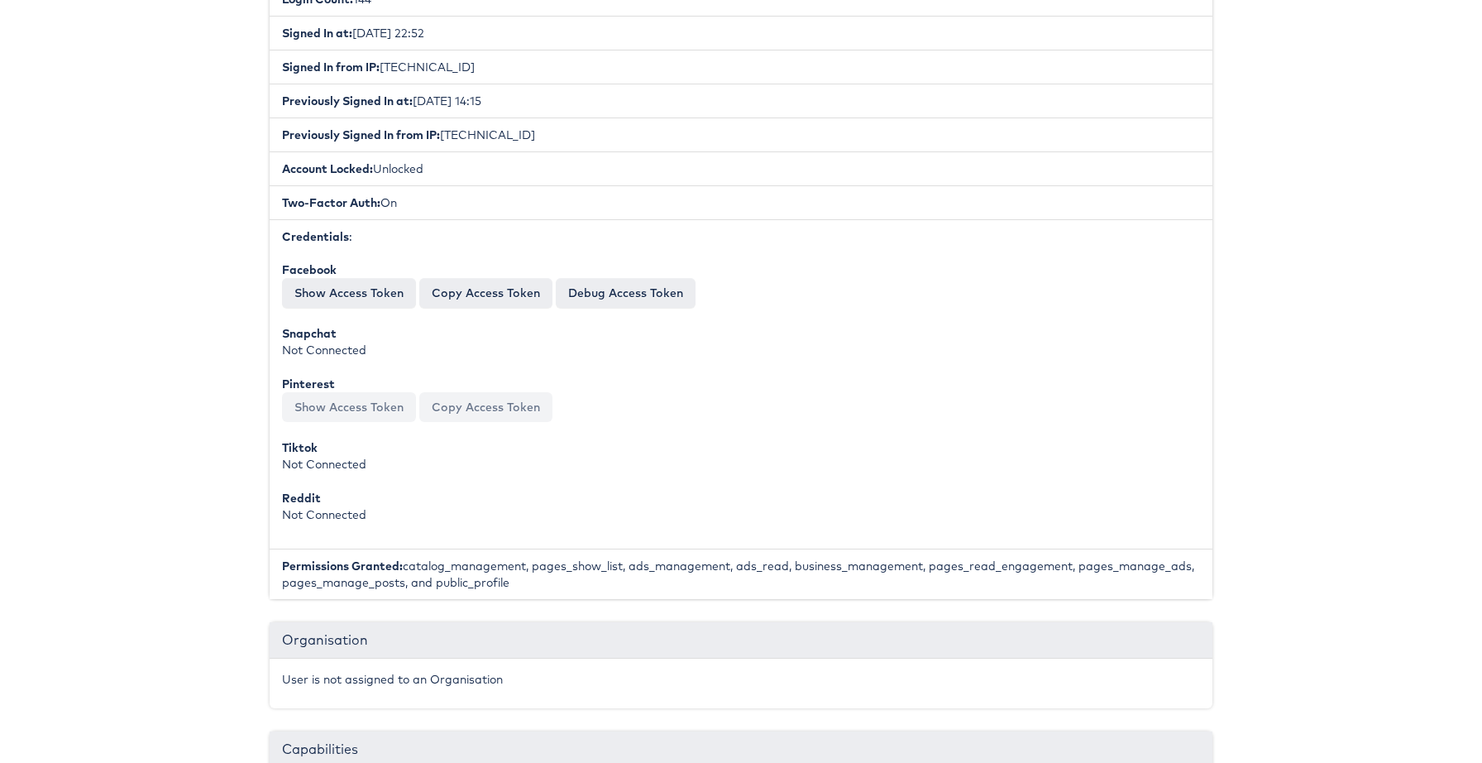
scroll to position [0, 0]
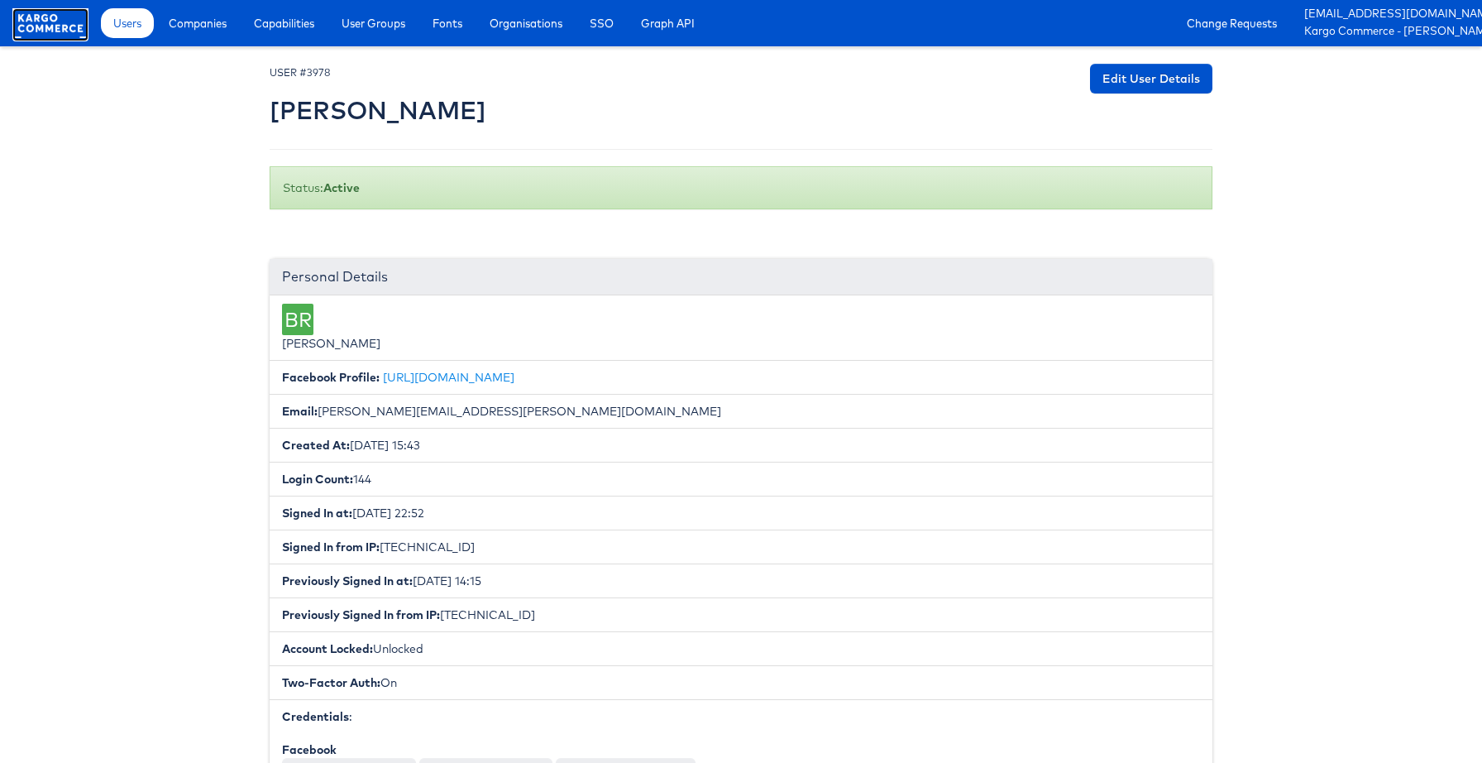
click at [50, 27] on rect at bounding box center [50, 23] width 76 height 30
